Goal: Task Accomplishment & Management: Use online tool/utility

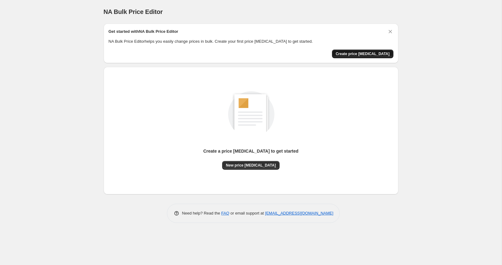
click at [361, 55] on span "Create price [MEDICAL_DATA]" at bounding box center [363, 53] width 54 height 5
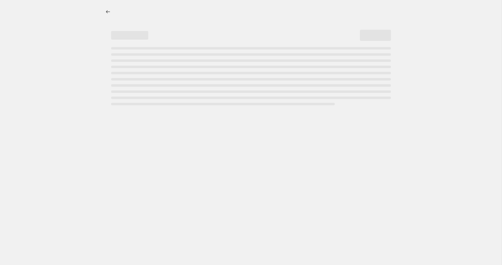
select select "percentage"
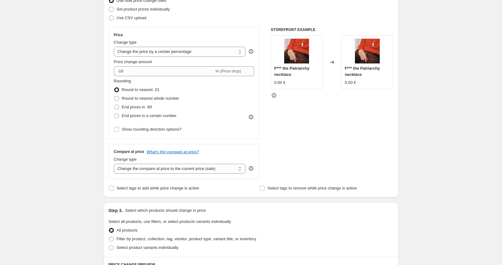
scroll to position [89, 0]
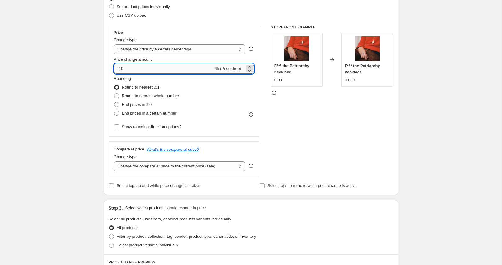
click at [193, 69] on input "-10" at bounding box center [164, 69] width 100 height 10
type input "-1"
type input "-30"
click at [414, 119] on div "Create new price change job. This page is ready Create new price change job Dra…" at bounding box center [250, 238] width 501 height 655
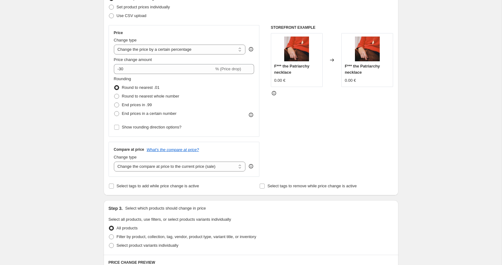
click at [274, 95] on icon at bounding box center [274, 94] width 1 height 2
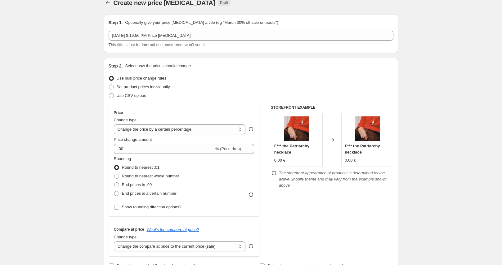
scroll to position [11, 0]
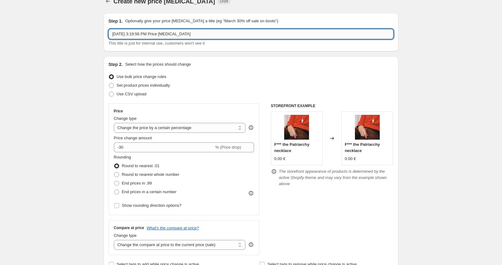
click at [281, 33] on input "Aug 19, 2025, 3:19:56 PM Price change job" at bounding box center [251, 34] width 285 height 10
click at [113, 33] on input "August 2025" at bounding box center [251, 34] width 285 height 10
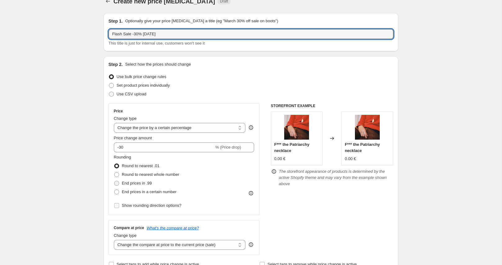
type input "Flash Sale -30% August 2025"
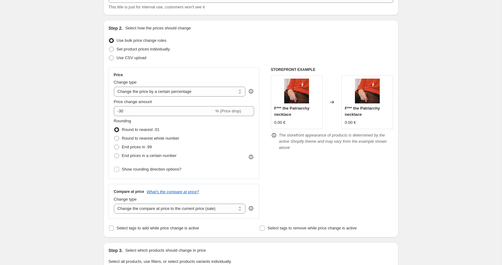
scroll to position [51, 0]
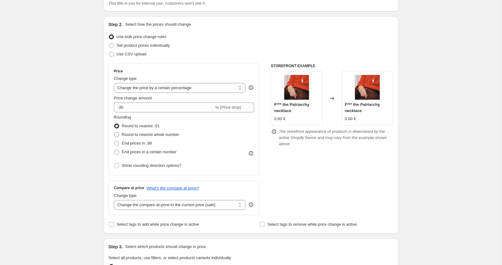
click at [115, 134] on span at bounding box center [116, 134] width 5 height 5
click at [114, 133] on input "Round to nearest whole number" at bounding box center [114, 132] width 0 height 0
radio input "true"
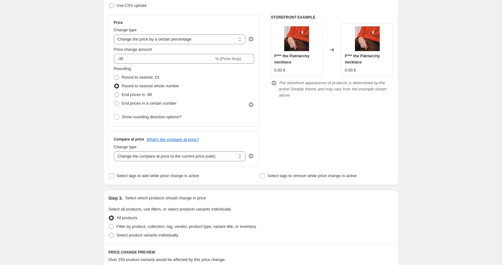
scroll to position [100, 0]
click at [117, 118] on input "Show rounding direction options?" at bounding box center [116, 116] width 5 height 5
checkbox input "true"
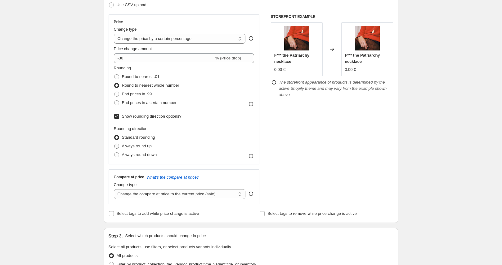
click at [115, 146] on span at bounding box center [116, 146] width 5 height 5
click at [114, 144] on input "Always round up" at bounding box center [114, 144] width 0 height 0
radio input "true"
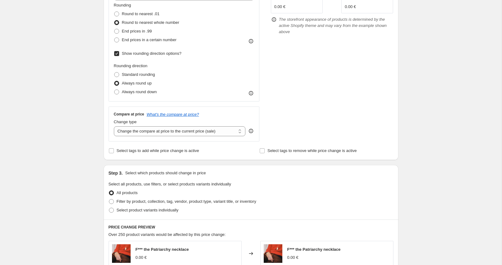
scroll to position [163, 0]
click at [110, 152] on input "Select tags to add while price change is active" at bounding box center [111, 150] width 5 height 5
checkbox input "true"
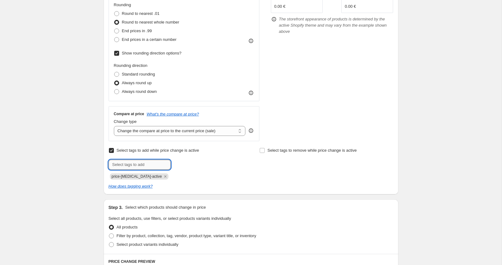
click at [121, 165] on input "text" at bounding box center [140, 165] width 62 height 10
type input "sale"
click at [180, 164] on b "Add" at bounding box center [179, 164] width 7 height 4
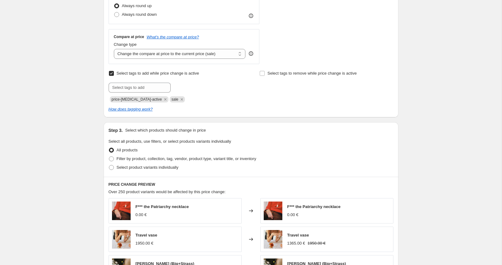
scroll to position [241, 0]
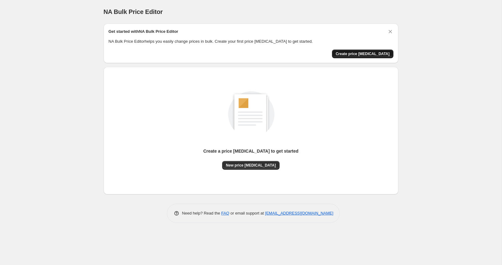
click at [372, 54] on span "Create price [MEDICAL_DATA]" at bounding box center [363, 53] width 54 height 5
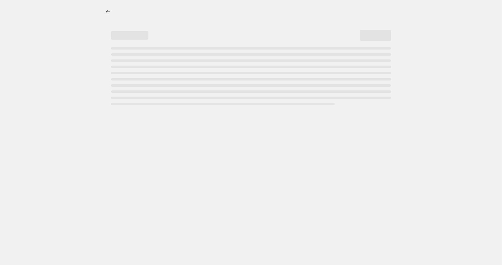
select select "percentage"
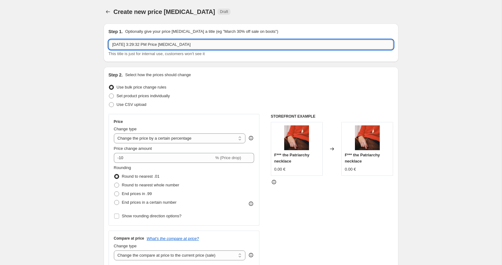
click at [269, 44] on input "Aug 19, 2025, 3:29:32 PM Price change job" at bounding box center [251, 45] width 285 height 10
click at [300, 46] on input "Aug 19, 2025, 3:29:32 PM Price change job" at bounding box center [251, 45] width 285 height 10
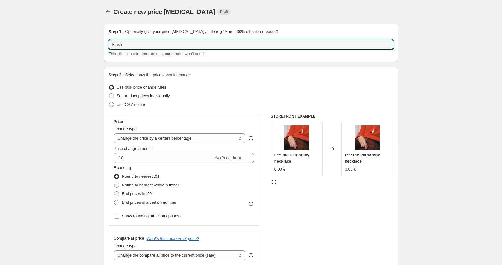
type input "Flash Sale -30% August 2025"
click at [174, 158] on input "-10" at bounding box center [164, 158] width 100 height 10
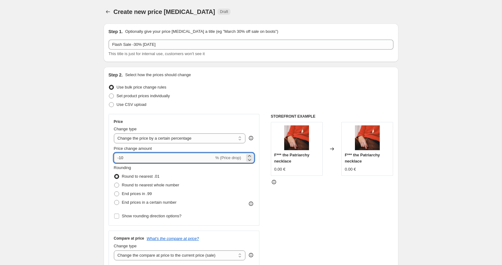
type input "-1"
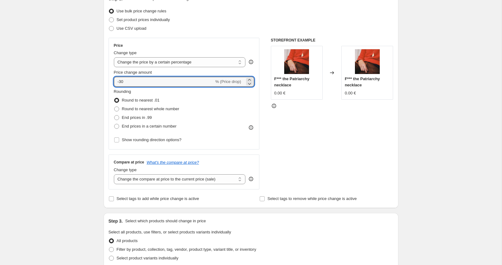
scroll to position [77, 0]
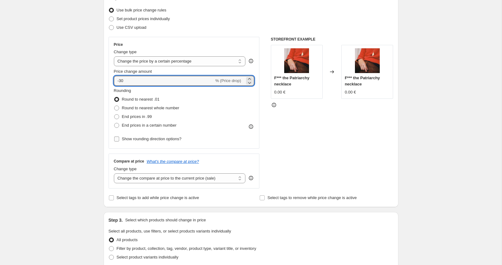
type input "-30"
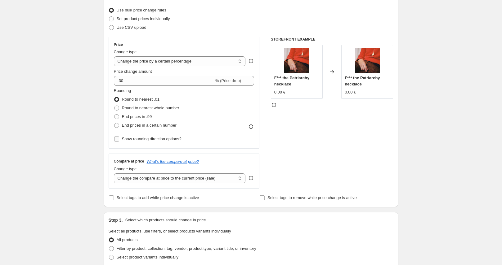
click at [119, 140] on label "Show rounding direction options?" at bounding box center [148, 139] width 68 height 9
click at [119, 140] on input "Show rounding direction options?" at bounding box center [116, 139] width 5 height 5
checkbox input "true"
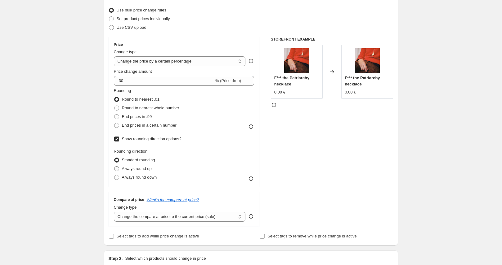
click at [116, 169] on span at bounding box center [116, 169] width 5 height 5
click at [114, 167] on input "Always round up" at bounding box center [114, 167] width 0 height 0
radio input "true"
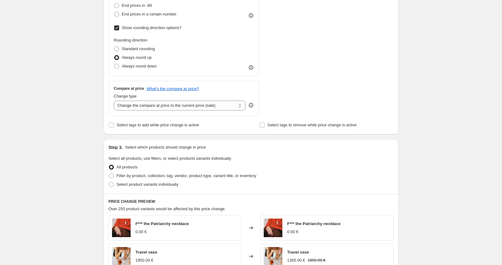
scroll to position [193, 0]
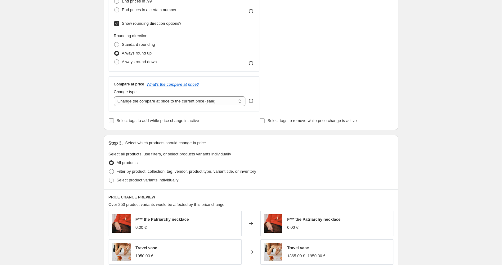
click at [111, 122] on input "Select tags to add while price change is active" at bounding box center [111, 120] width 5 height 5
checkbox input "true"
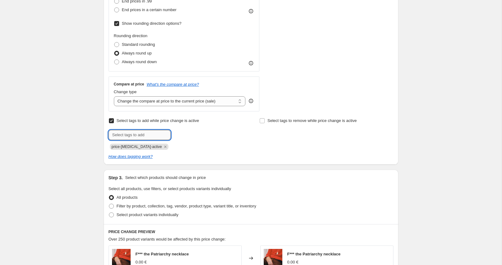
click at [155, 134] on input "text" at bounding box center [140, 135] width 62 height 10
type input "sale"
click at [172, 134] on button "Add sale" at bounding box center [183, 134] width 23 height 9
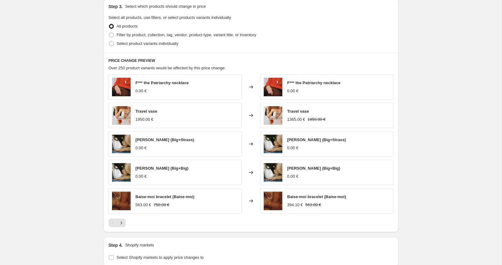
scroll to position [374, 0]
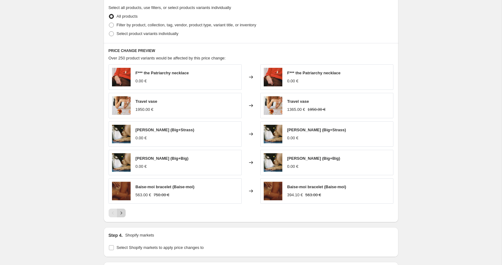
click at [124, 213] on icon "Next" at bounding box center [121, 213] width 6 height 6
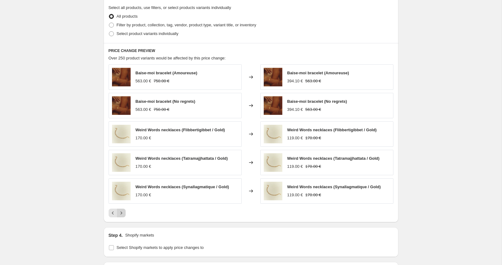
click at [122, 213] on icon "Next" at bounding box center [121, 213] width 6 height 6
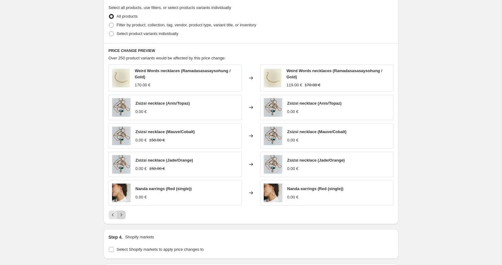
click at [122, 213] on icon "Next" at bounding box center [121, 215] width 6 height 6
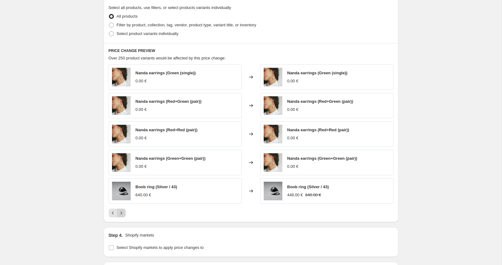
click at [122, 213] on icon "Next" at bounding box center [121, 213] width 6 height 6
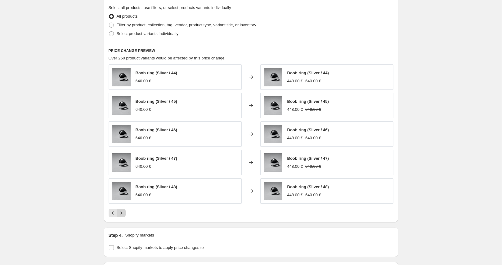
click at [122, 213] on icon "Next" at bounding box center [121, 213] width 6 height 6
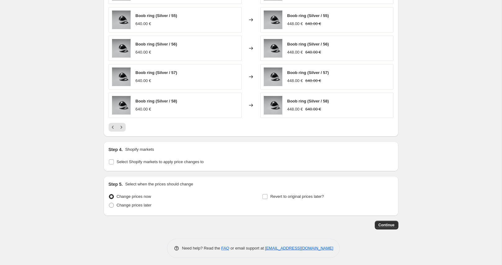
scroll to position [462, 0]
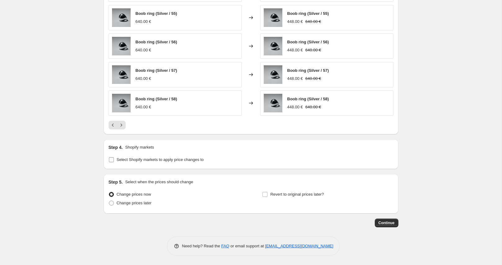
click at [112, 161] on input "Select Shopify markets to apply price changes to" at bounding box center [111, 160] width 5 height 5
checkbox input "true"
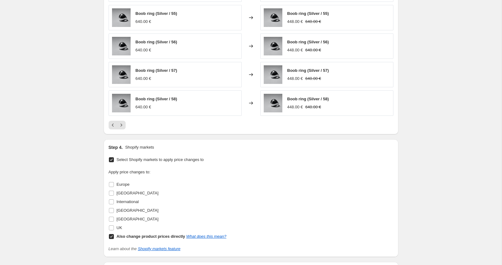
scroll to position [538, 0]
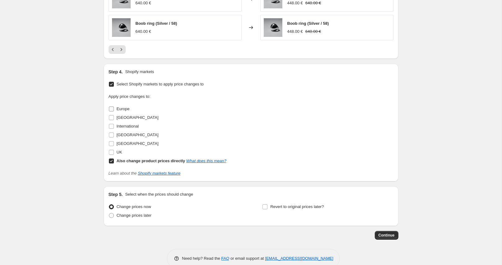
click at [112, 109] on input "Europe" at bounding box center [111, 109] width 5 height 5
checkbox input "true"
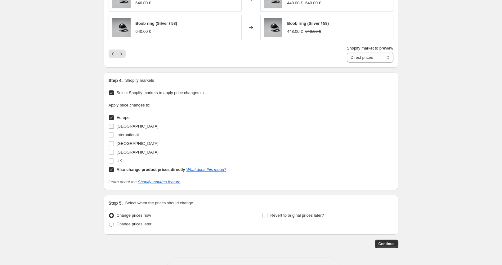
click at [111, 126] on input "France" at bounding box center [111, 126] width 5 height 5
checkbox input "true"
click at [109, 134] on input "International" at bounding box center [111, 135] width 5 height 5
checkbox input "true"
click at [111, 144] on input "North America" at bounding box center [111, 143] width 5 height 5
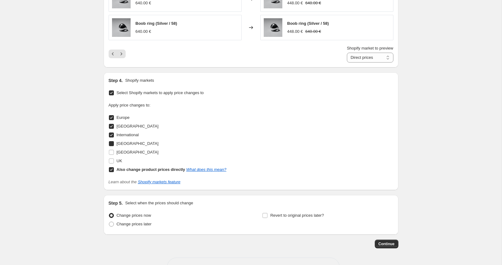
checkbox input "true"
click at [110, 151] on input "Switzerland" at bounding box center [111, 152] width 5 height 5
checkbox input "true"
click at [111, 160] on input "UK" at bounding box center [111, 161] width 5 height 5
checkbox input "true"
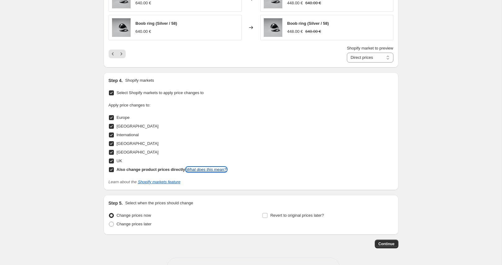
click at [208, 170] on link "What does this mean?" at bounding box center [206, 169] width 40 height 5
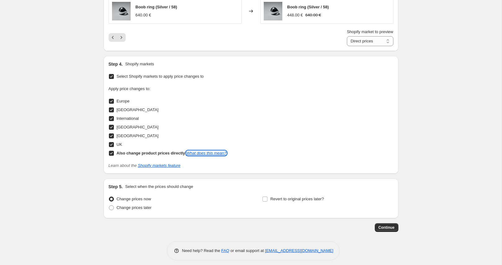
scroll to position [559, 0]
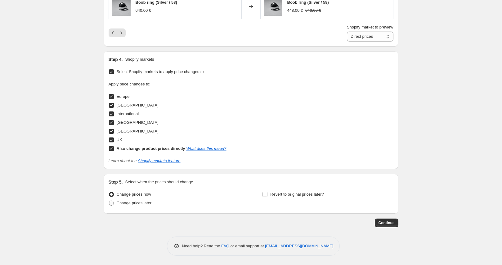
click at [112, 204] on span at bounding box center [111, 203] width 5 height 5
click at [109, 201] on input "Change prices later" at bounding box center [109, 201] width 0 height 0
radio input "true"
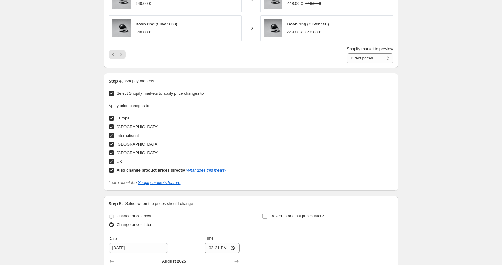
scroll to position [539, 0]
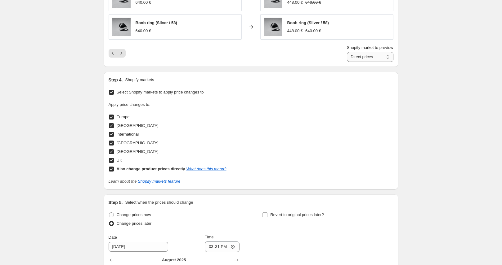
click at [361, 57] on select "Direct prices Europe France International North America Switzerland UK" at bounding box center [370, 57] width 47 height 10
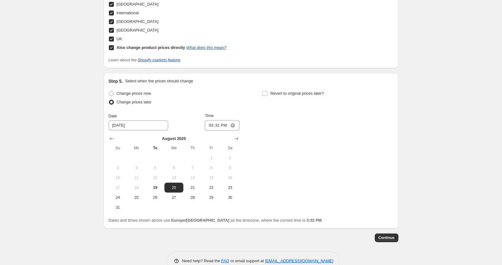
scroll to position [675, 0]
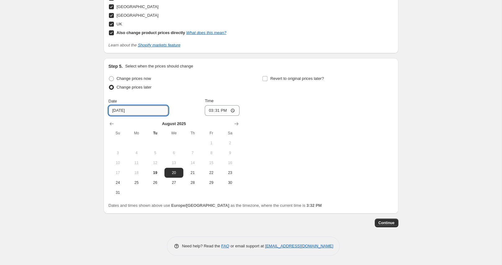
click at [131, 110] on input "8/20/2025" at bounding box center [139, 111] width 60 height 10
click at [207, 173] on span "22" at bounding box center [211, 173] width 14 height 5
type input "8/22/2025"
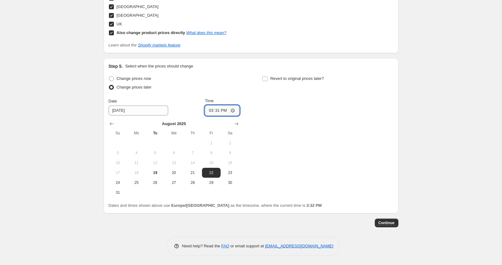
click at [219, 110] on input "15:31" at bounding box center [222, 110] width 35 height 11
type input "07:30"
click at [266, 79] on input "Revert to original prices later?" at bounding box center [264, 78] width 5 height 5
checkbox input "true"
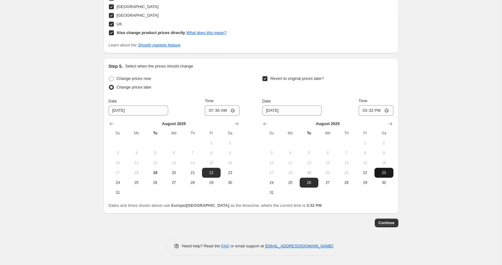
click at [383, 171] on span "23" at bounding box center [384, 173] width 14 height 5
type input "8/23/2025"
click at [371, 111] on input "15:32" at bounding box center [375, 110] width 35 height 11
click at [371, 112] on input "11:59" at bounding box center [375, 110] width 35 height 11
type input "23:59"
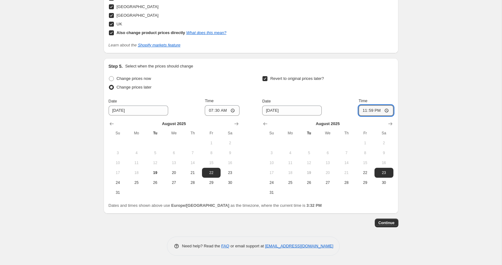
click at [232, 77] on div "Change prices now" at bounding box center [174, 78] width 131 height 9
click at [388, 224] on span "Continue" at bounding box center [386, 223] width 16 height 5
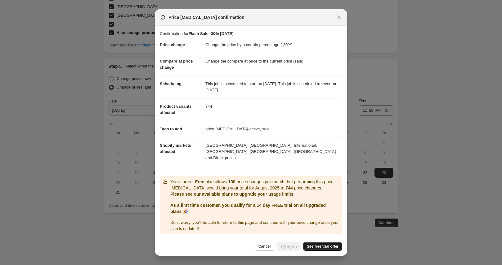
click at [315, 245] on span "See free trial offer" at bounding box center [323, 246] width 32 height 5
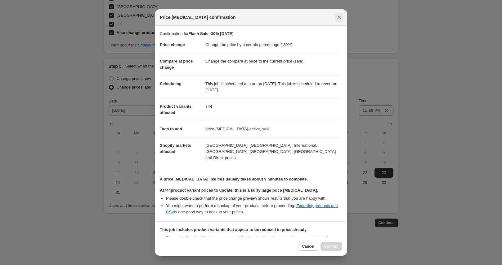
click at [338, 17] on icon "Close" at bounding box center [339, 17] width 6 height 6
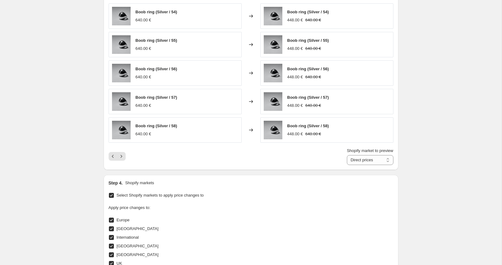
scroll to position [430, 0]
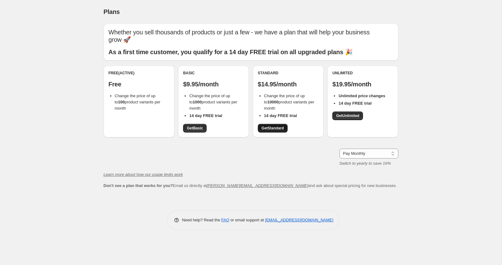
click at [274, 126] on span "Get Standard" at bounding box center [272, 128] width 22 height 5
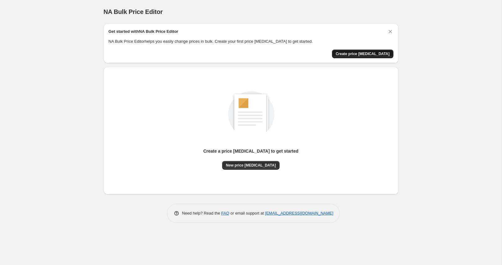
click at [364, 56] on button "Create price [MEDICAL_DATA]" at bounding box center [362, 54] width 61 height 9
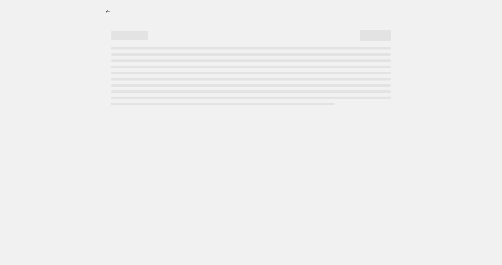
select select "percentage"
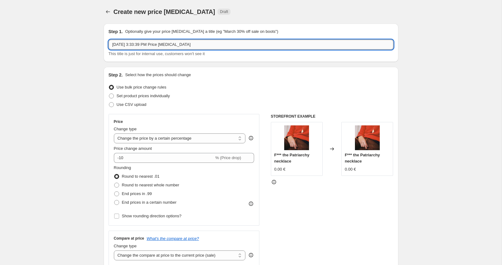
click at [204, 45] on input "Aug 19, 2025, 3:33:39 PM Price change job" at bounding box center [251, 45] width 285 height 10
type input "Flash Sale August 2025 -30%"
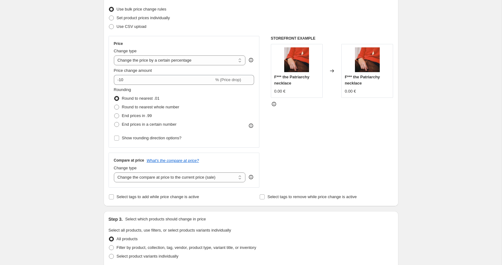
scroll to position [81, 0]
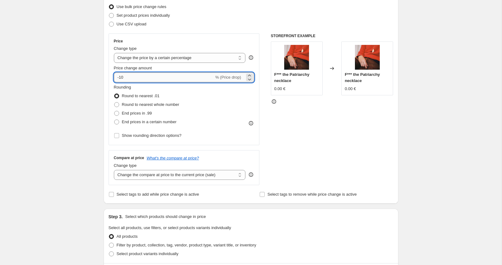
click at [141, 78] on input "-10" at bounding box center [164, 78] width 100 height 10
type input "-1"
type input "-30"
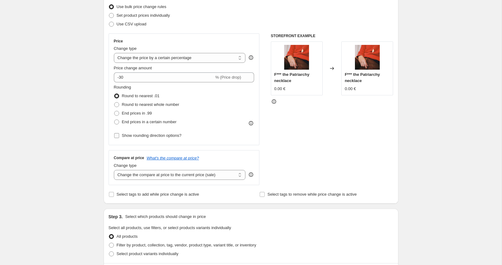
click at [117, 135] on input "Show rounding direction options?" at bounding box center [116, 135] width 5 height 5
checkbox input "true"
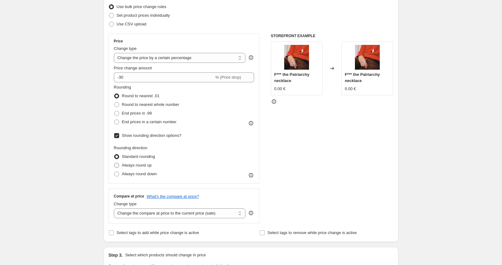
click at [115, 165] on span at bounding box center [116, 165] width 5 height 5
click at [114, 163] on input "Always round up" at bounding box center [114, 163] width 0 height 0
radio input "true"
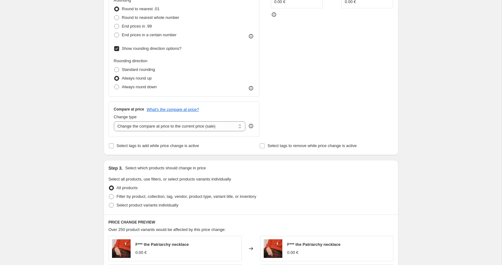
scroll to position [171, 0]
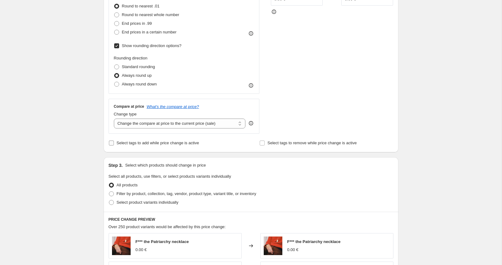
click at [113, 141] on input "Select tags to add while price change is active" at bounding box center [111, 143] width 5 height 5
checkbox input "true"
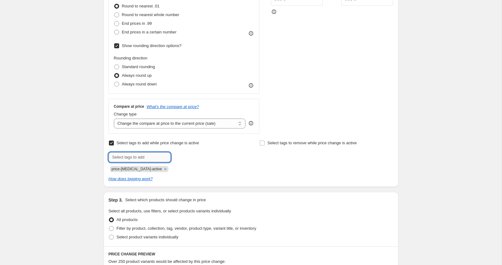
click at [161, 159] on input "text" at bounding box center [140, 158] width 62 height 10
type input "sale"
click at [182, 157] on b "Add" at bounding box center [179, 157] width 7 height 4
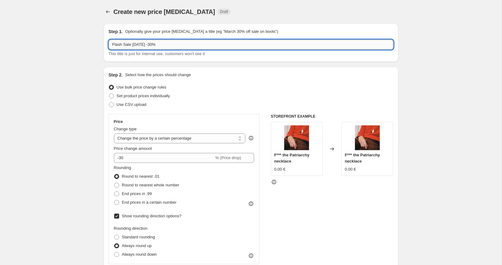
click at [188, 45] on input "Flash Sale August 2025 -30%" at bounding box center [251, 45] width 285 height 10
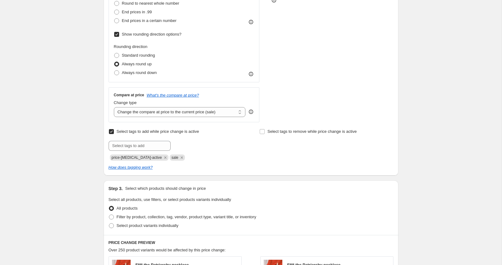
scroll to position [183, 0]
type input "Flash Sale August 2025 -30% TEST"
click at [145, 112] on select "Change the compare at price to the current price (sale) Change the compare at p…" at bounding box center [180, 112] width 132 height 10
click at [251, 111] on icon at bounding box center [251, 111] width 6 height 6
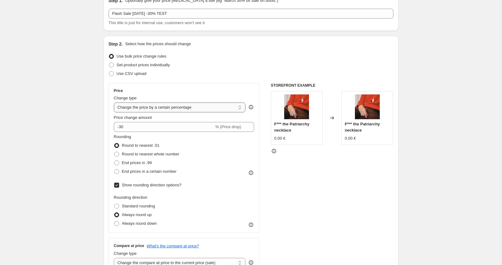
scroll to position [51, 0]
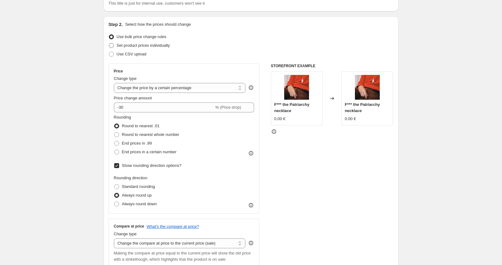
click at [112, 47] on span at bounding box center [111, 45] width 5 height 5
click at [109, 43] on input "Set product prices individually" at bounding box center [109, 43] width 0 height 0
radio input "true"
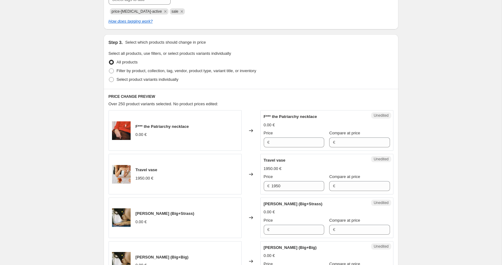
scroll to position [130, 0]
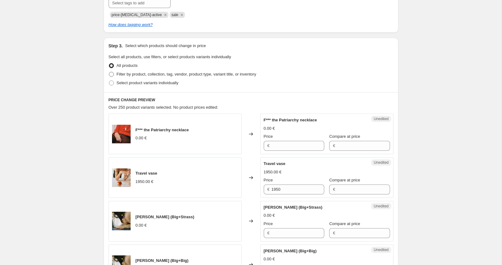
click at [111, 75] on span at bounding box center [111, 74] width 5 height 5
click at [109, 72] on input "Filter by product, collection, tag, vendor, product type, variant title, or inv…" at bounding box center [109, 72] width 0 height 0
radio input "true"
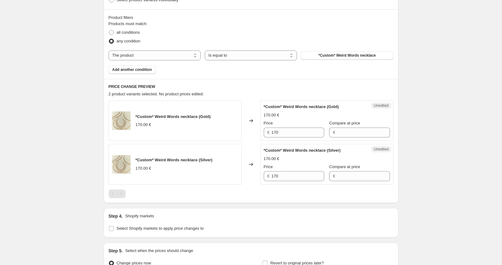
scroll to position [213, 0]
click at [181, 53] on select "The product The product's collection The product's tag The product's vendor The…" at bounding box center [155, 55] width 92 height 10
select select "collection"
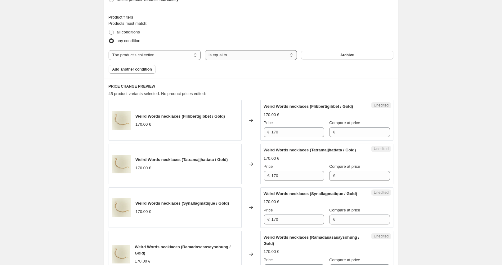
click at [265, 53] on select "Is equal to Is not equal to" at bounding box center [251, 55] width 92 height 10
click at [324, 56] on button "Archive" at bounding box center [347, 55] width 92 height 9
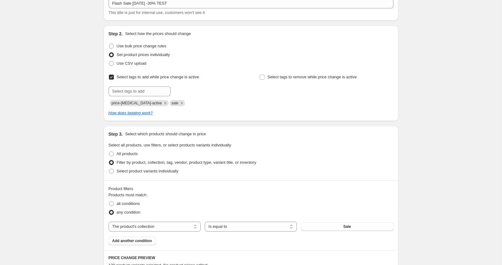
scroll to position [9, 0]
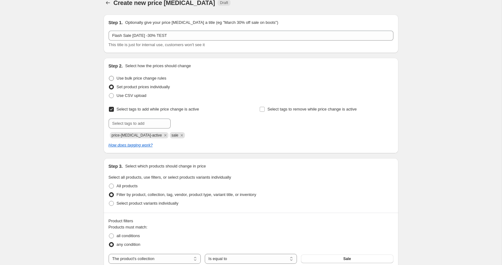
click at [113, 79] on span at bounding box center [111, 78] width 5 height 5
click at [109, 76] on input "Use bulk price change rules" at bounding box center [109, 76] width 0 height 0
radio input "true"
select select "percentage"
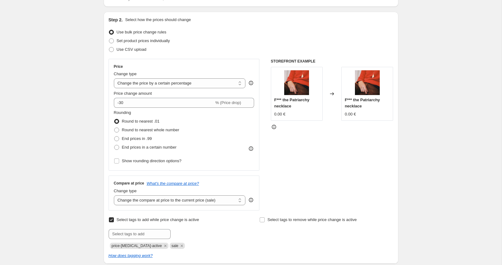
scroll to position [73, 0]
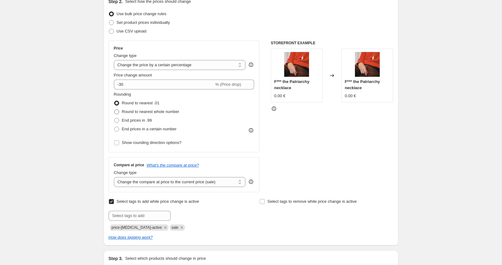
click at [117, 110] on span at bounding box center [116, 111] width 5 height 5
click at [114, 110] on input "Round to nearest whole number" at bounding box center [114, 109] width 0 height 0
radio input "true"
click at [118, 143] on input "Show rounding direction options?" at bounding box center [116, 142] width 5 height 5
checkbox input "true"
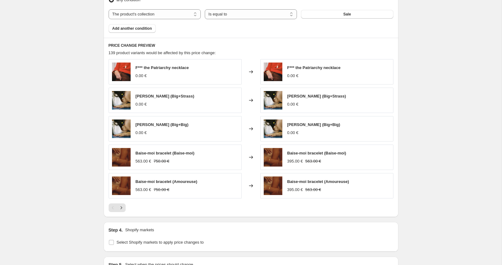
scroll to position [450, 0]
click at [122, 208] on icon "Next" at bounding box center [121, 208] width 6 height 6
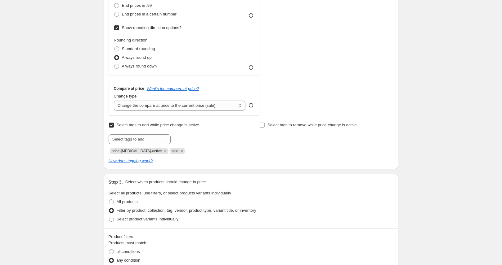
scroll to position [187, 0]
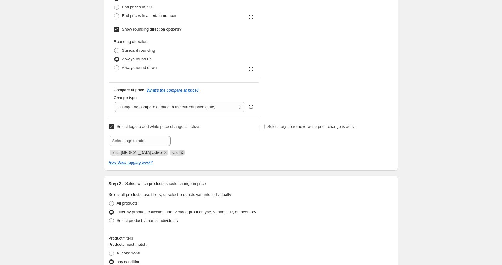
click at [180, 153] on icon "Remove sale" at bounding box center [181, 153] width 2 height 2
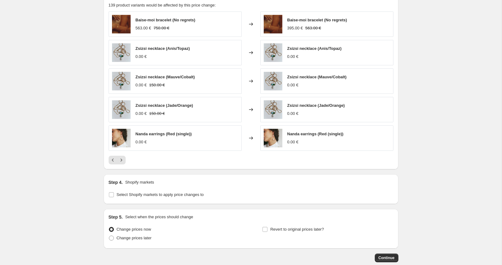
scroll to position [532, 0]
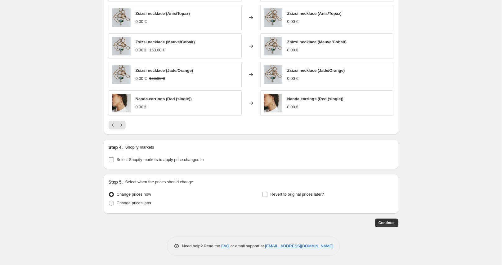
click at [111, 161] on input "Select Shopify markets to apply price changes to" at bounding box center [111, 160] width 5 height 5
checkbox input "true"
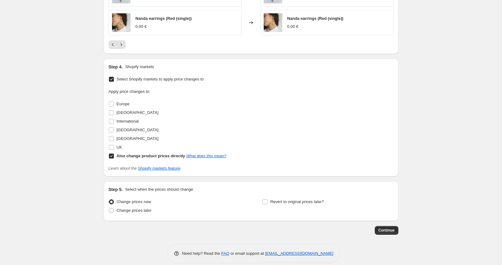
scroll to position [620, 0]
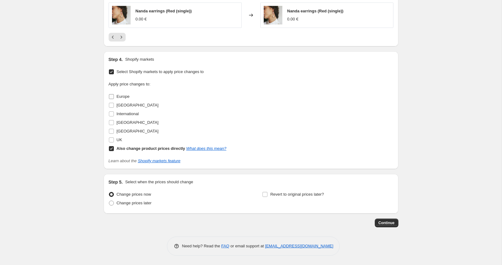
click at [111, 98] on input "Europe" at bounding box center [111, 96] width 5 height 5
checkbox input "true"
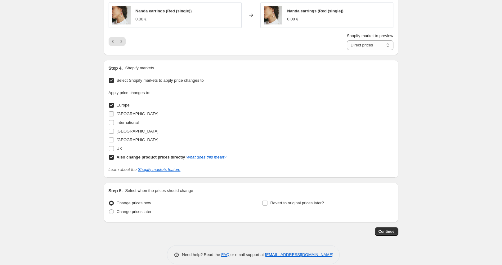
click at [110, 113] on input "France" at bounding box center [111, 114] width 5 height 5
checkbox input "true"
click at [111, 124] on input "International" at bounding box center [111, 122] width 5 height 5
checkbox input "true"
click at [110, 132] on input "North America" at bounding box center [111, 131] width 5 height 5
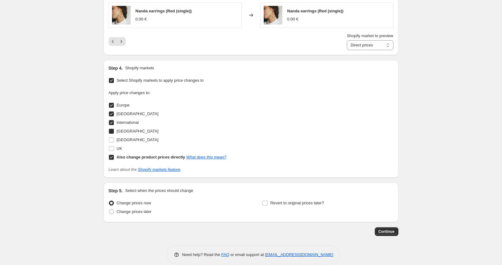
checkbox input "true"
drag, startPoint x: 110, startPoint y: 139, endPoint x: 109, endPoint y: 146, distance: 7.3
click at [110, 140] on input "Switzerland" at bounding box center [111, 140] width 5 height 5
checkbox input "true"
click at [109, 147] on span at bounding box center [112, 149] width 6 height 6
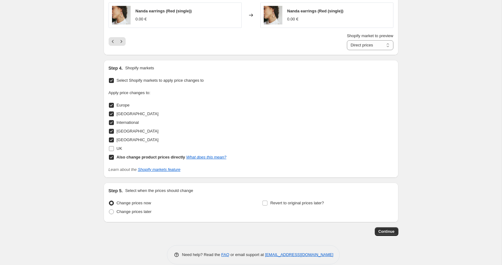
click at [109, 147] on input "UK" at bounding box center [111, 148] width 5 height 5
checkbox input "true"
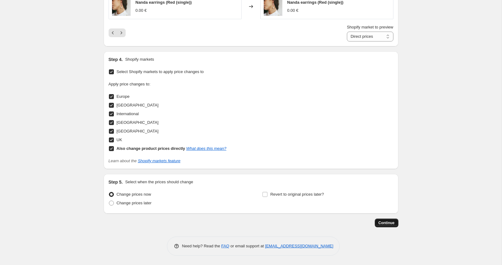
click at [385, 224] on span "Continue" at bounding box center [386, 223] width 16 height 5
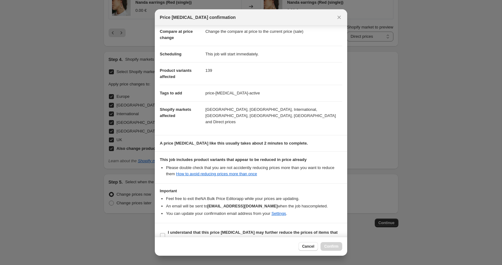
scroll to position [35, 0]
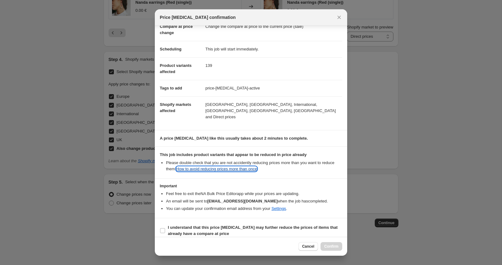
click at [198, 167] on link "How to avoid reducing prices more than once" at bounding box center [216, 169] width 81 height 5
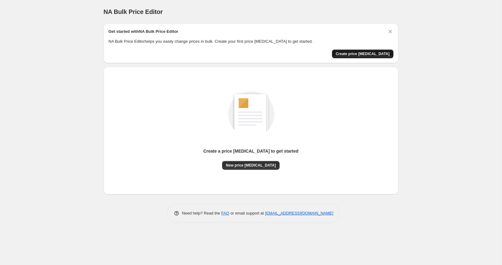
click at [370, 53] on span "Create price [MEDICAL_DATA]" at bounding box center [363, 53] width 54 height 5
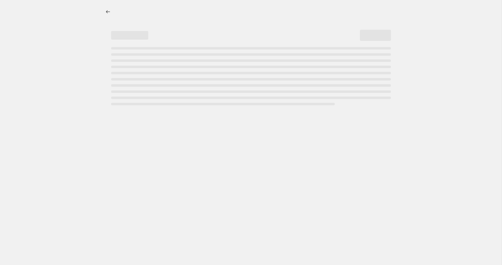
select select "percentage"
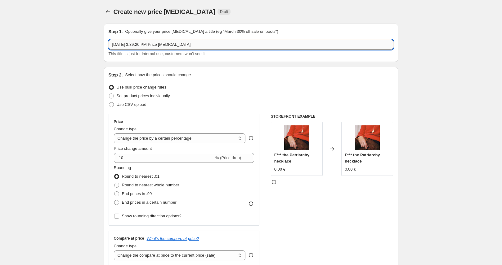
click at [209, 44] on input "[DATE] 3:39:20 PM Price [MEDICAL_DATA]" at bounding box center [251, 45] width 285 height 10
type input "F"
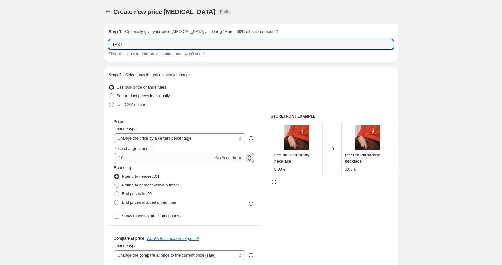
type input "TEST"
click at [156, 157] on input "-10" at bounding box center [164, 158] width 100 height 10
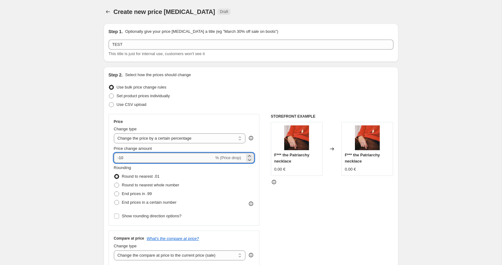
type input "-1"
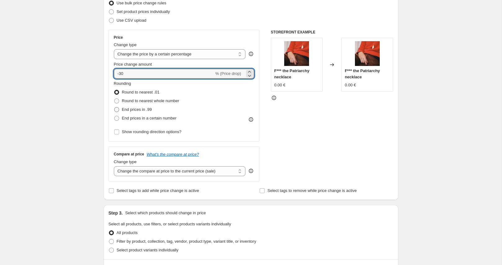
scroll to position [83, 0]
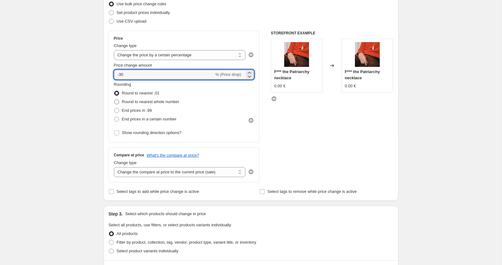
type input "-30"
click at [118, 103] on span at bounding box center [116, 102] width 5 height 5
click at [114, 100] on input "Round to nearest whole number" at bounding box center [114, 100] width 0 height 0
radio input "true"
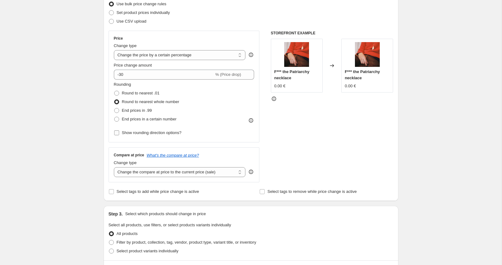
click at [117, 134] on input "Show rounding direction options?" at bounding box center [116, 133] width 5 height 5
checkbox input "true"
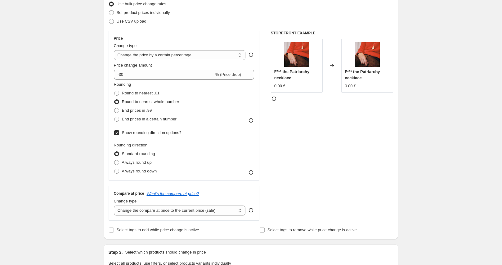
scroll to position [81, 0]
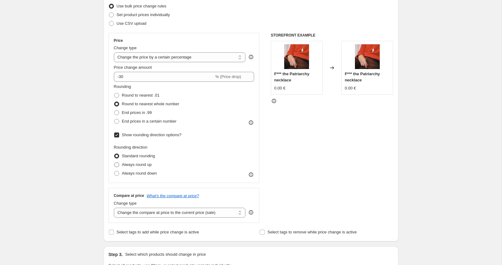
click at [117, 164] on span at bounding box center [116, 164] width 5 height 5
click at [114, 163] on input "Always round up" at bounding box center [114, 162] width 0 height 0
radio input "true"
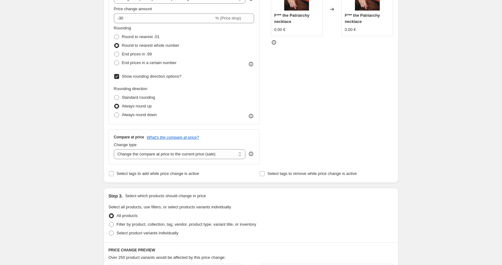
scroll to position [155, 0]
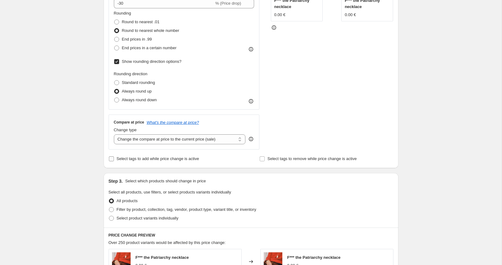
click at [113, 158] on input "Select tags to add while price change is active" at bounding box center [111, 159] width 5 height 5
checkbox input "true"
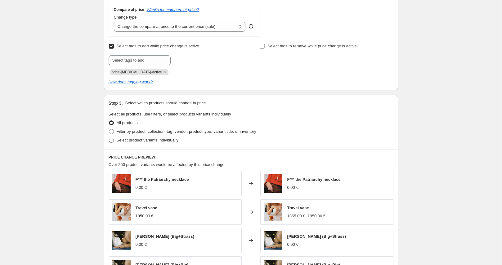
scroll to position [268, 0]
click at [111, 131] on span at bounding box center [111, 131] width 5 height 5
click at [109, 129] on input "Filter by product, collection, tag, vendor, product type, variant title, or inv…" at bounding box center [109, 129] width 0 height 0
radio input "true"
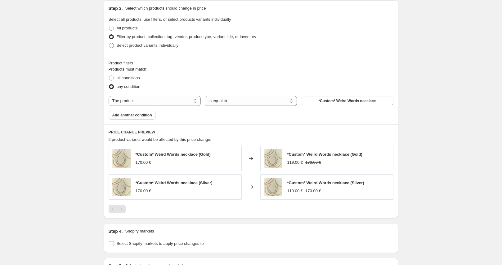
scroll to position [363, 0]
click at [150, 101] on select "The product The product's collection The product's tag The product's vendor The…" at bounding box center [155, 101] width 92 height 10
select select "collection"
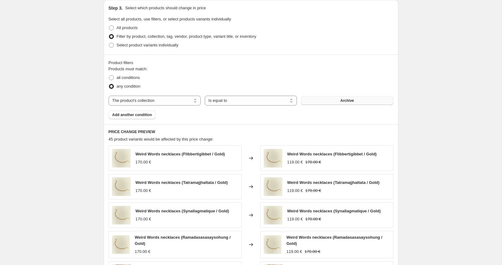
click at [334, 100] on button "Archive" at bounding box center [347, 100] width 92 height 9
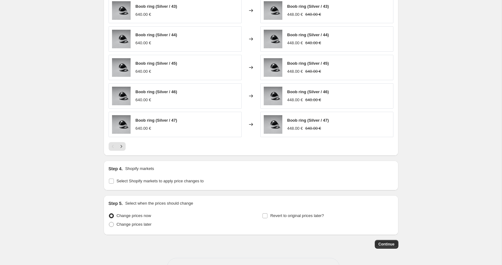
scroll to position [511, 0]
